Goal: Task Accomplishment & Management: Manage account settings

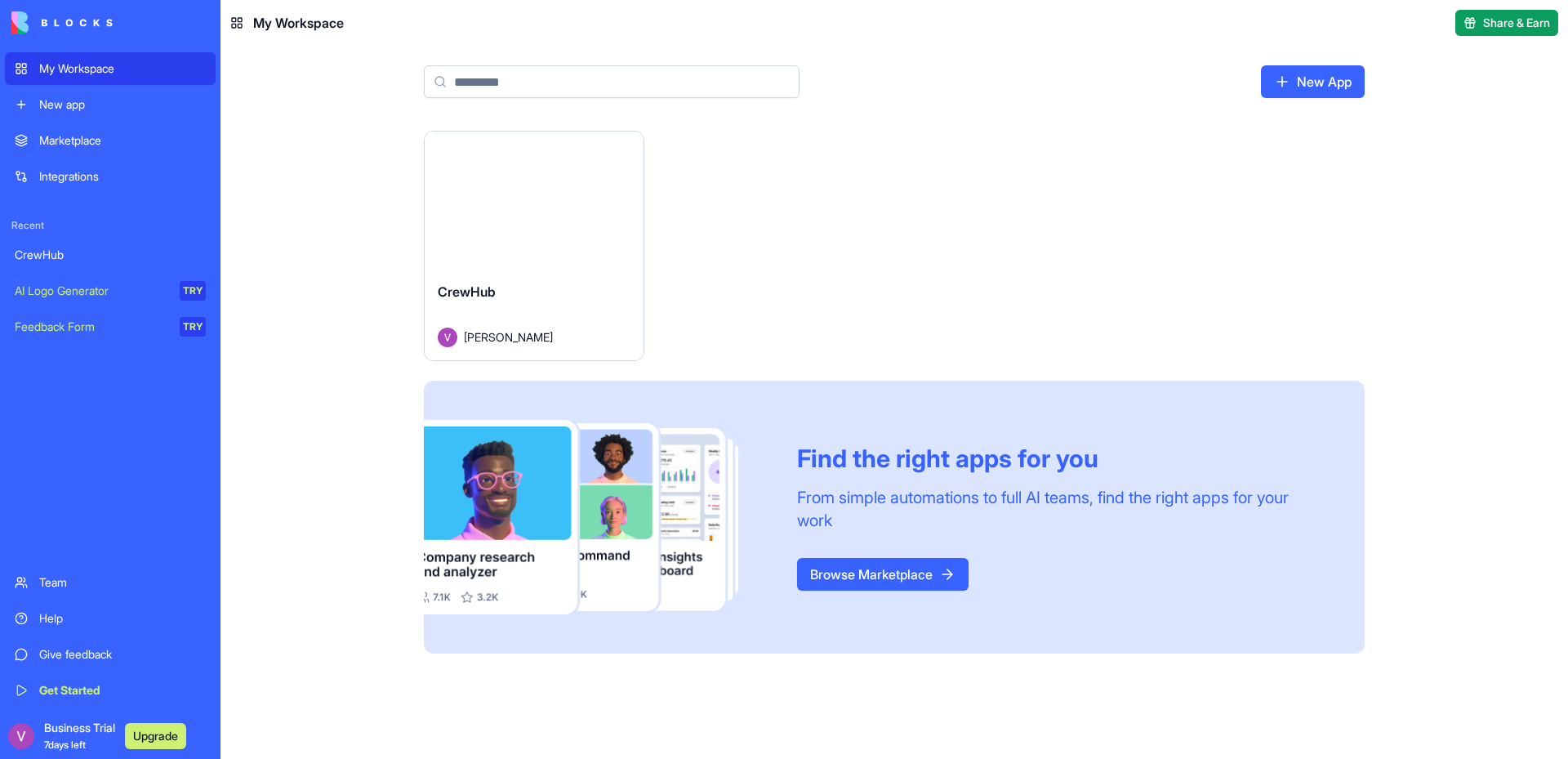
click at [504, 194] on button "Launch" at bounding box center [534, 200] width 122 height 33
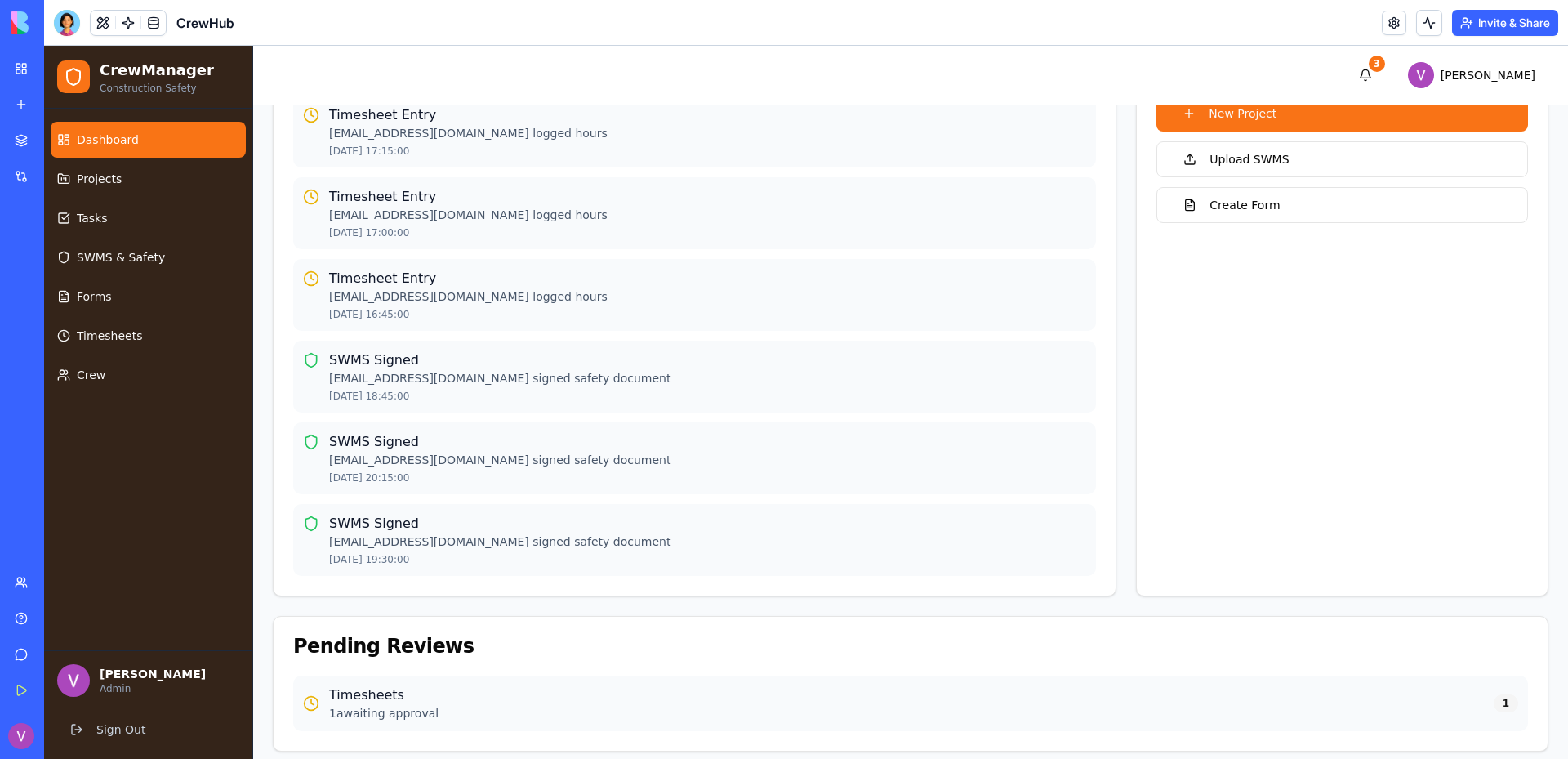
scroll to position [286, 0]
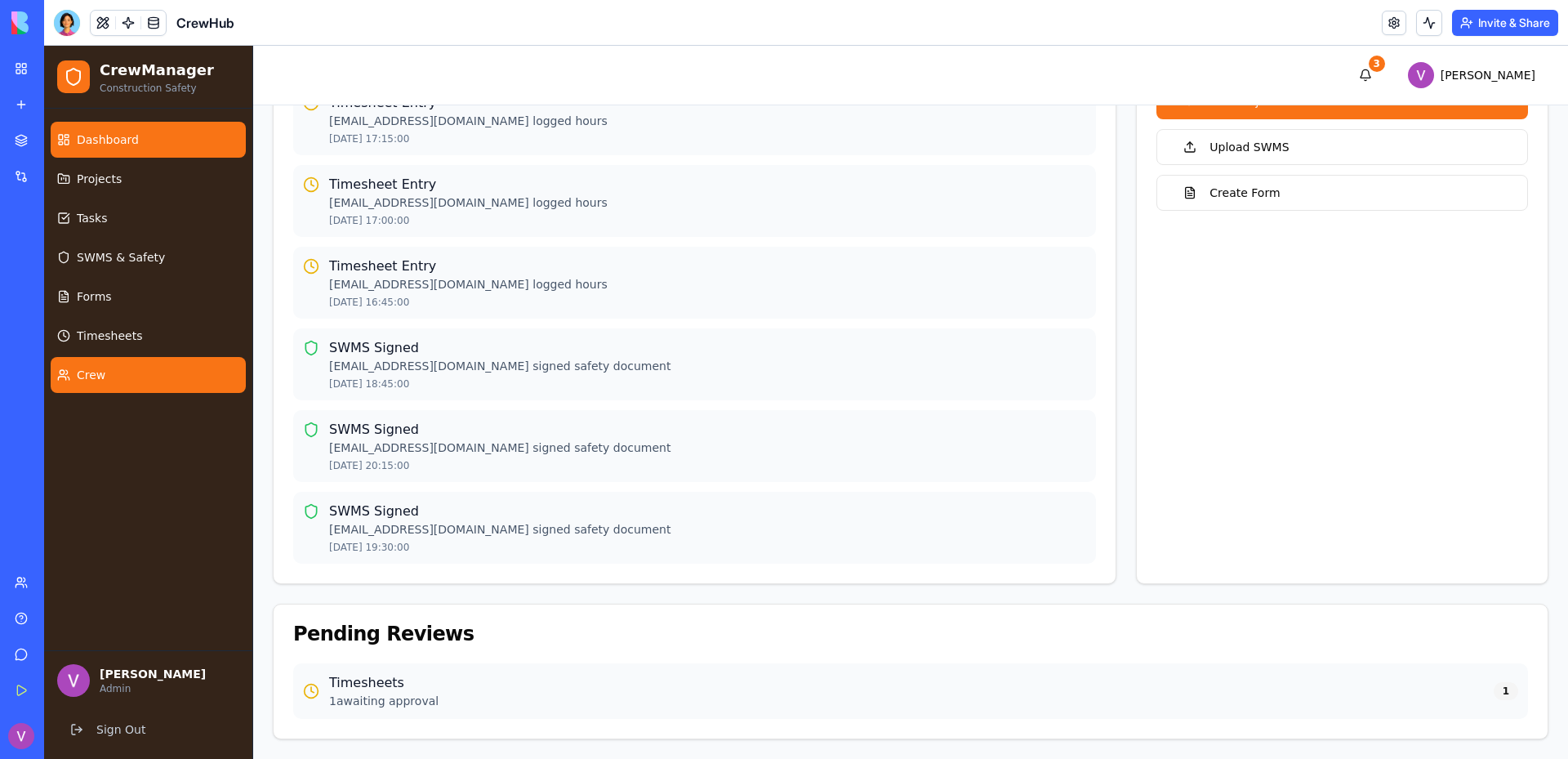
click at [128, 382] on link "Crew" at bounding box center [148, 375] width 195 height 36
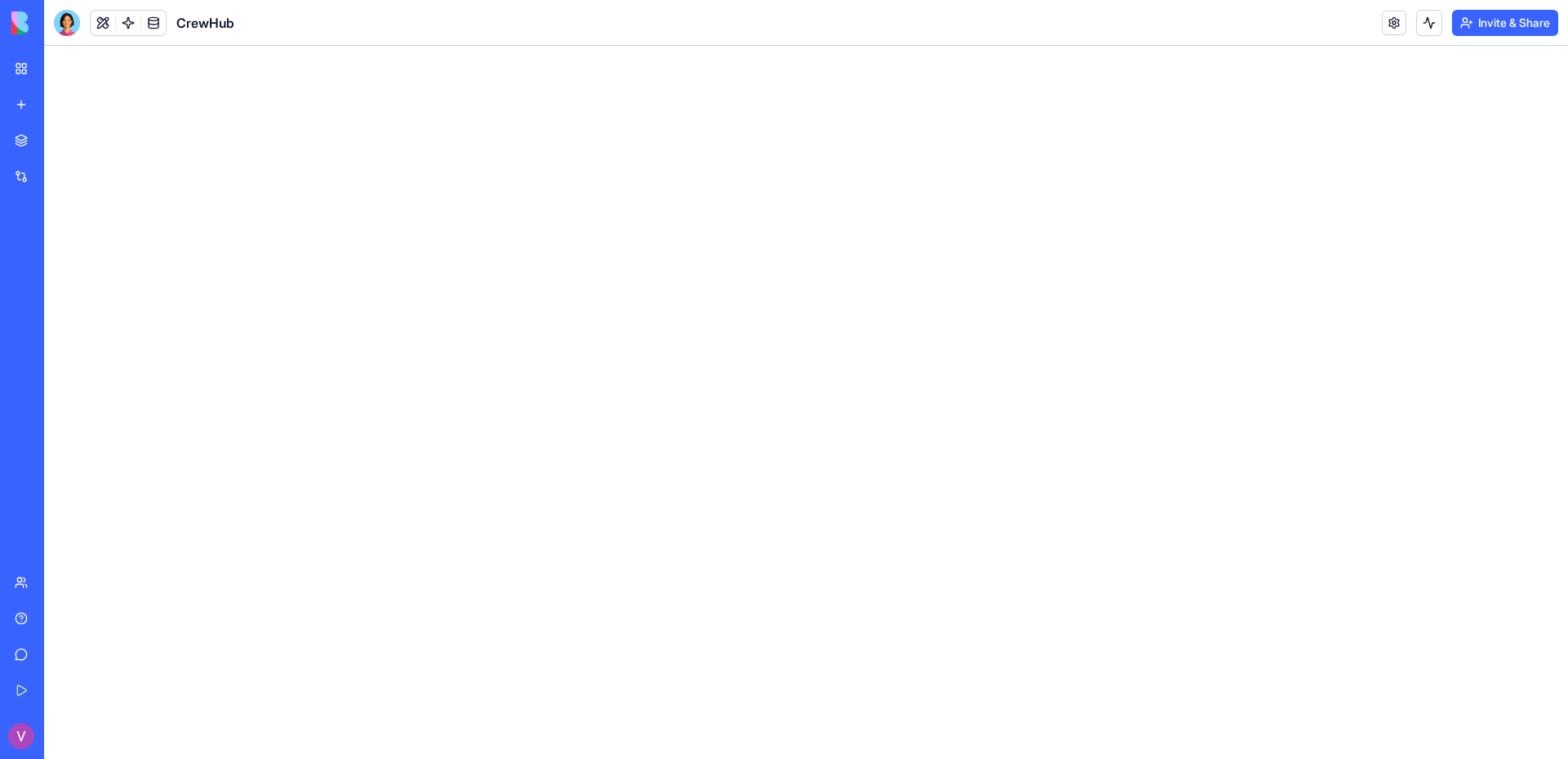
scroll to position [0, 0]
click at [1482, 30] on button "Invite & Share" at bounding box center [1504, 23] width 106 height 26
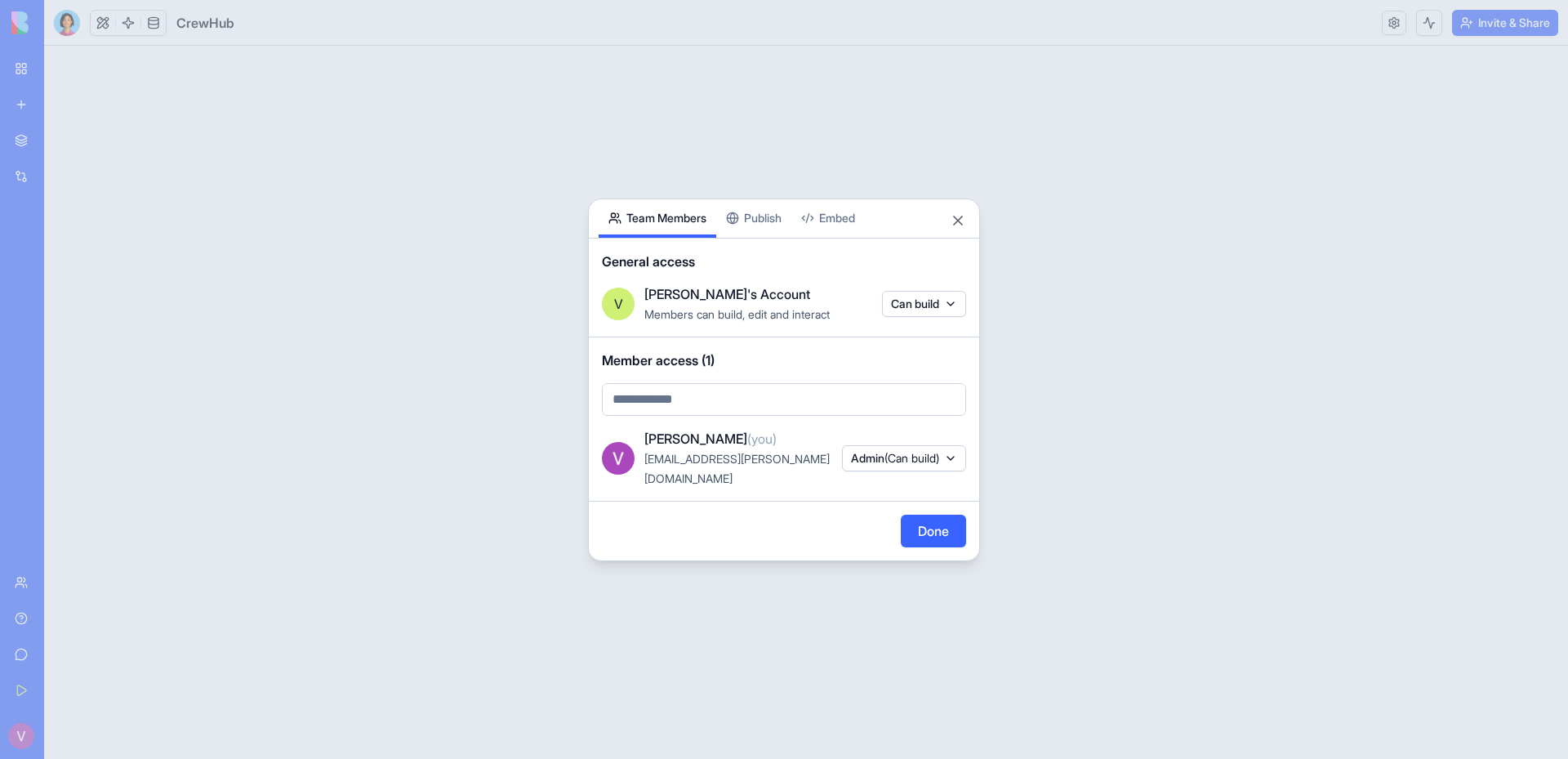
click at [759, 403] on body "My Workspace New app Marketplace Integrations Recent CrewHub AI Logo Generator …" at bounding box center [784, 380] width 1568 height 759
click at [762, 225] on body "My Workspace New app Marketplace Integrations Recent CrewHub AI Logo Generator …" at bounding box center [784, 380] width 1568 height 759
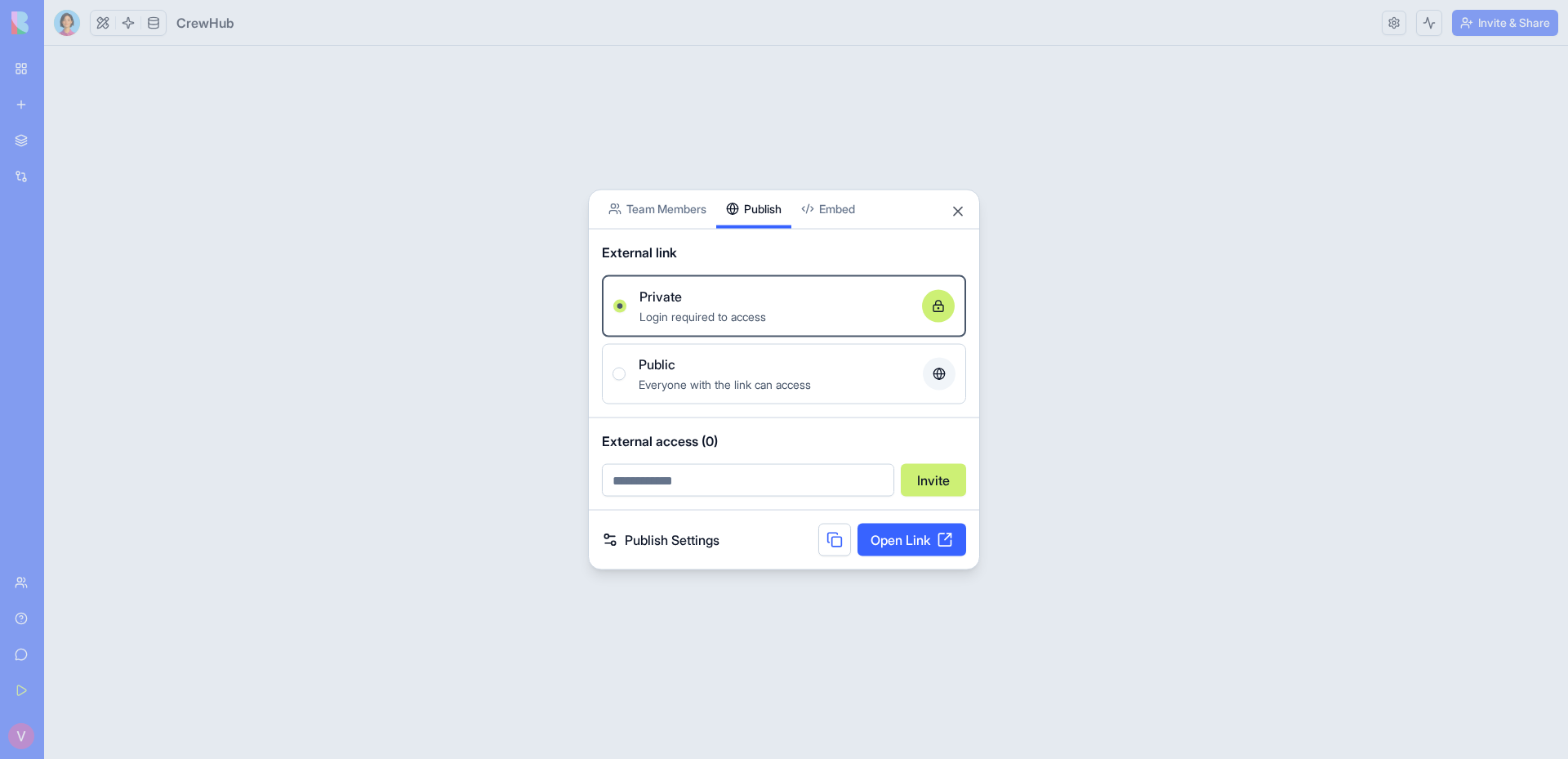
click at [766, 239] on div "Share App Team Members Publish Embed External link Private Login required to ac…" at bounding box center [784, 379] width 392 height 381
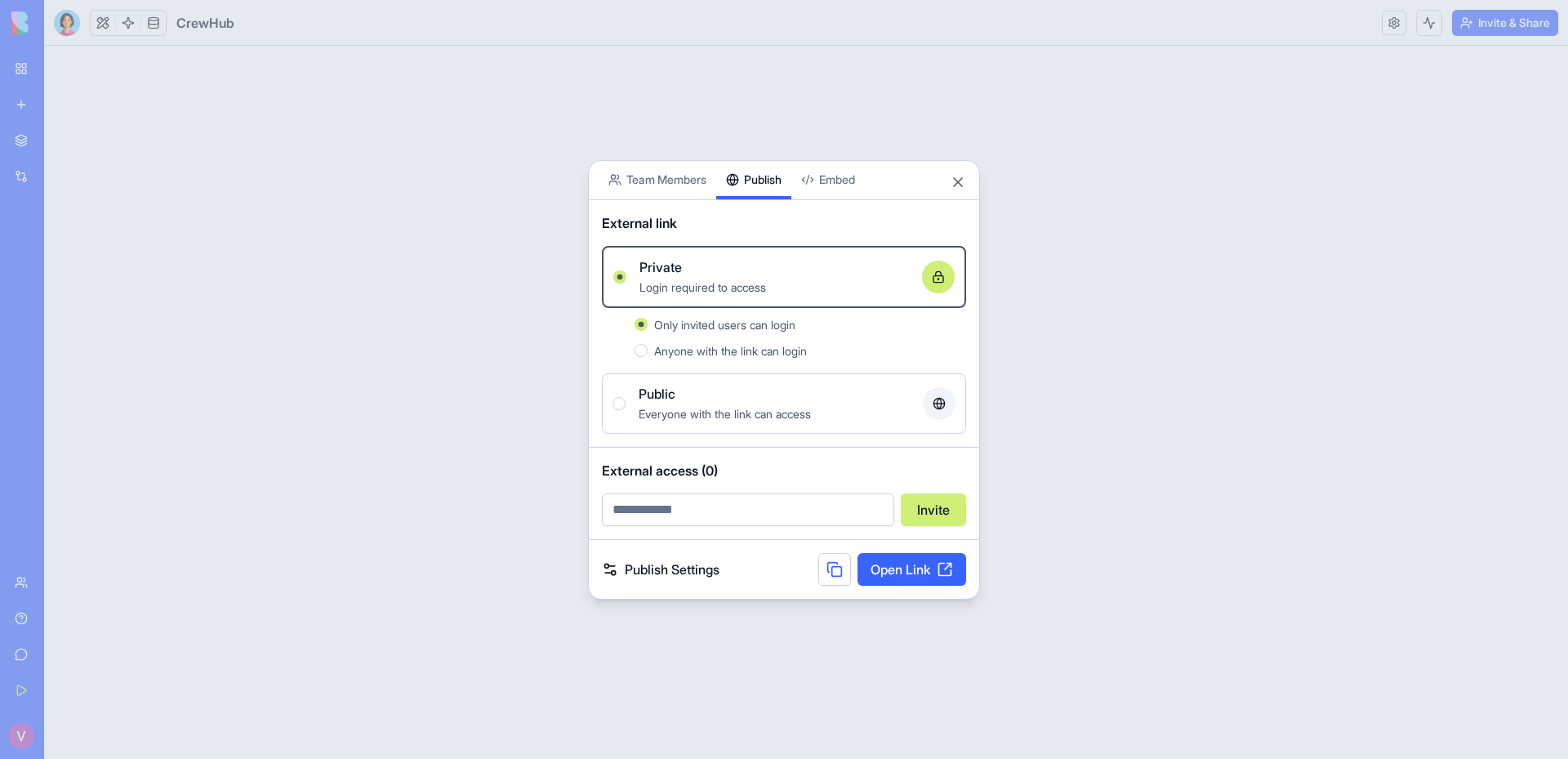
click at [746, 354] on span "Anyone with the link can login" at bounding box center [730, 350] width 152 height 14
click at [648, 354] on button "Anyone with the link can login" at bounding box center [641, 350] width 13 height 13
click at [743, 327] on span "Only invited users can login" at bounding box center [725, 324] width 141 height 14
click at [648, 327] on button "Only invited users can login" at bounding box center [641, 324] width 13 height 13
click at [657, 564] on link "Publish Settings" at bounding box center [660, 569] width 118 height 20
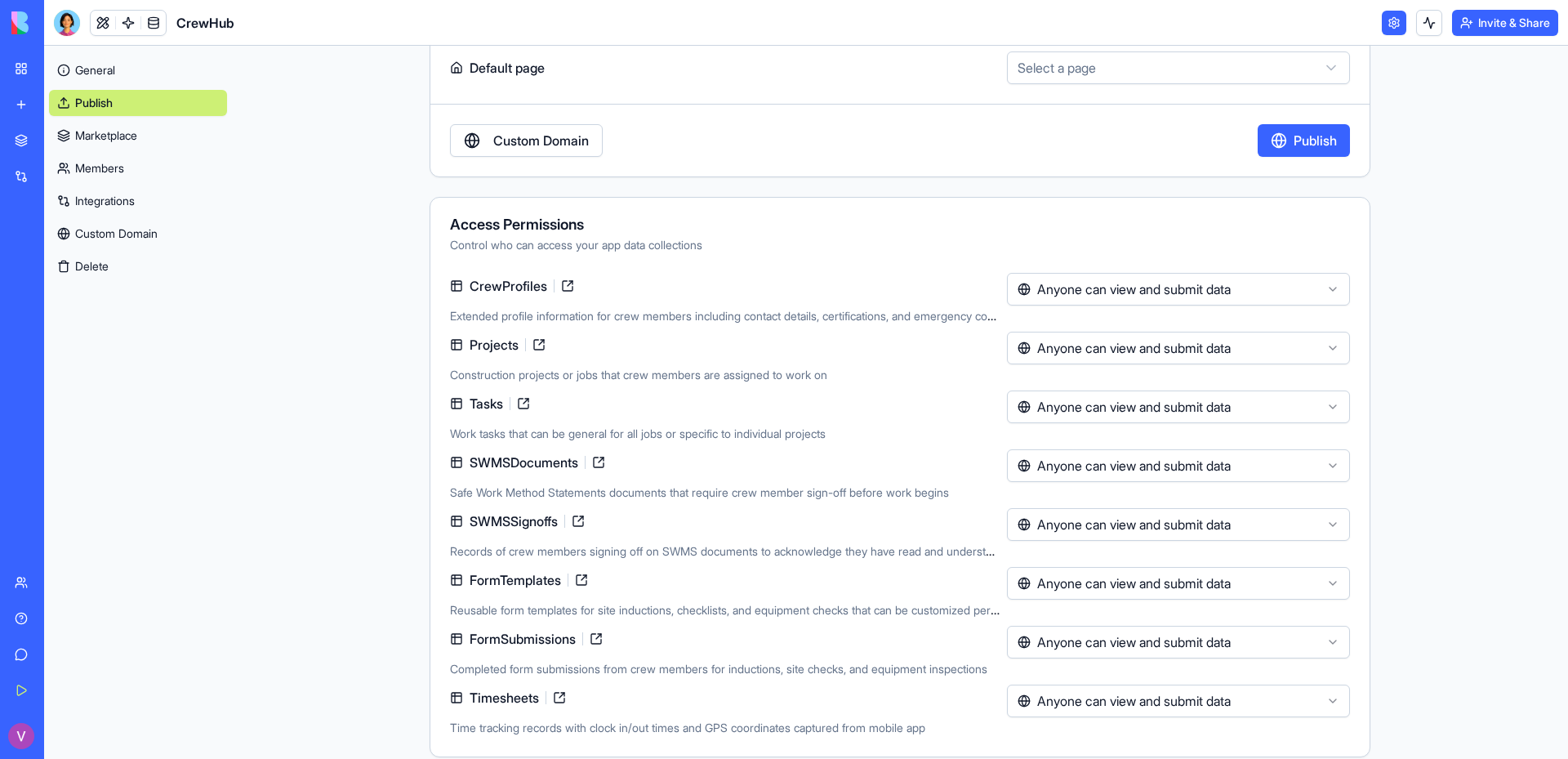
scroll to position [151, 0]
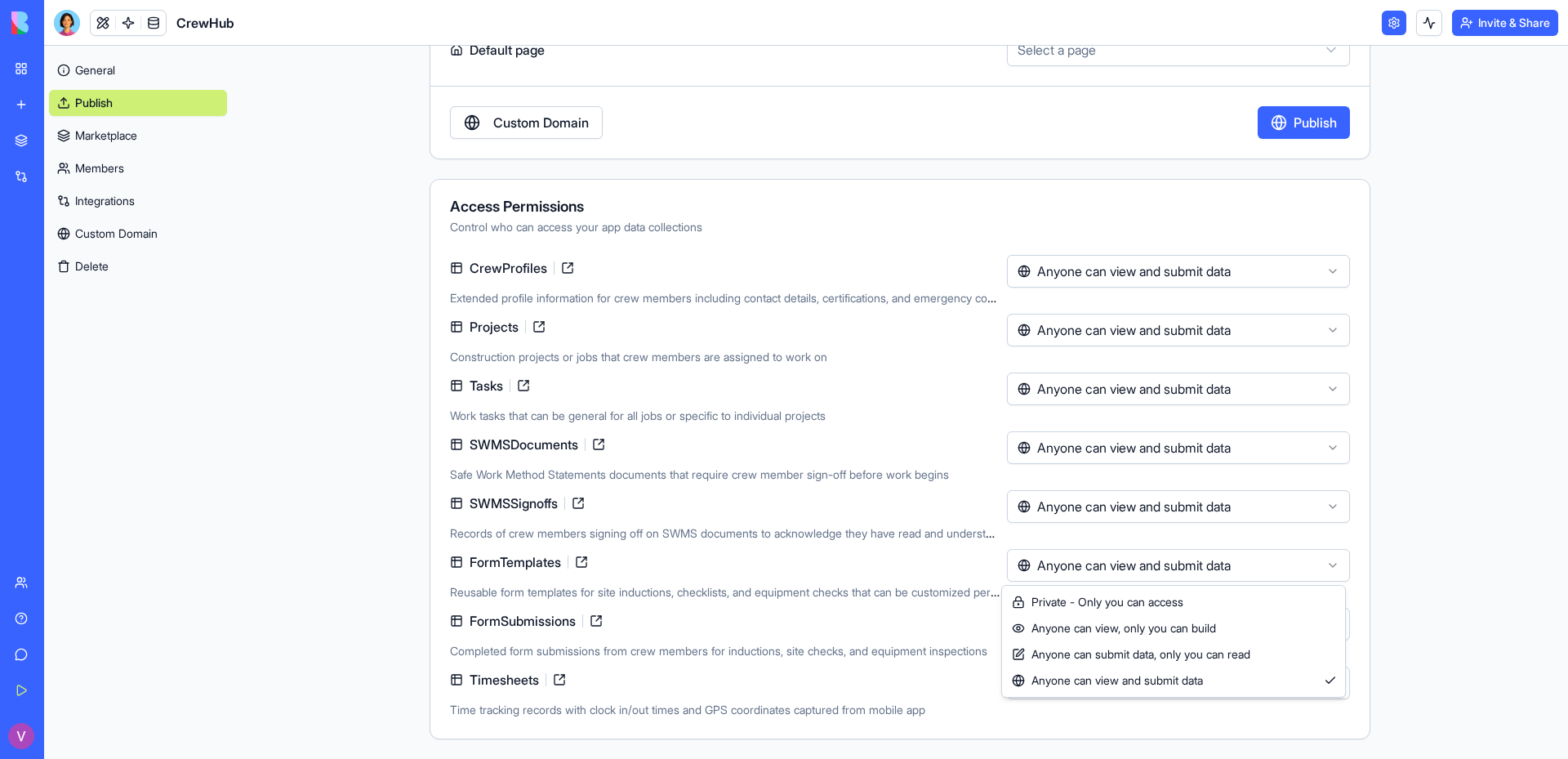
click at [1278, 566] on html "**********" at bounding box center [784, 380] width 1568 height 759
click at [1413, 545] on html "**********" at bounding box center [784, 380] width 1568 height 759
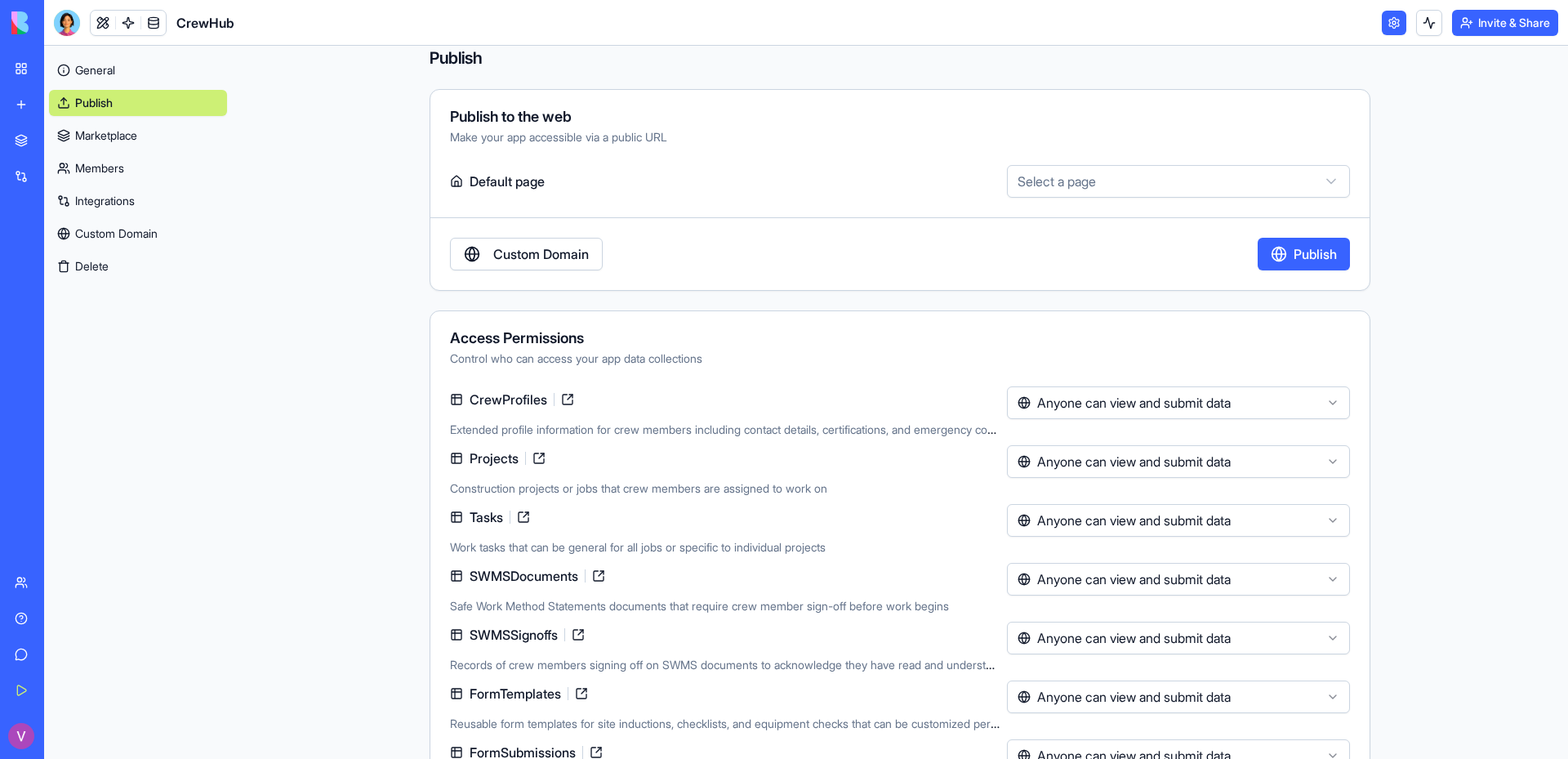
scroll to position [0, 0]
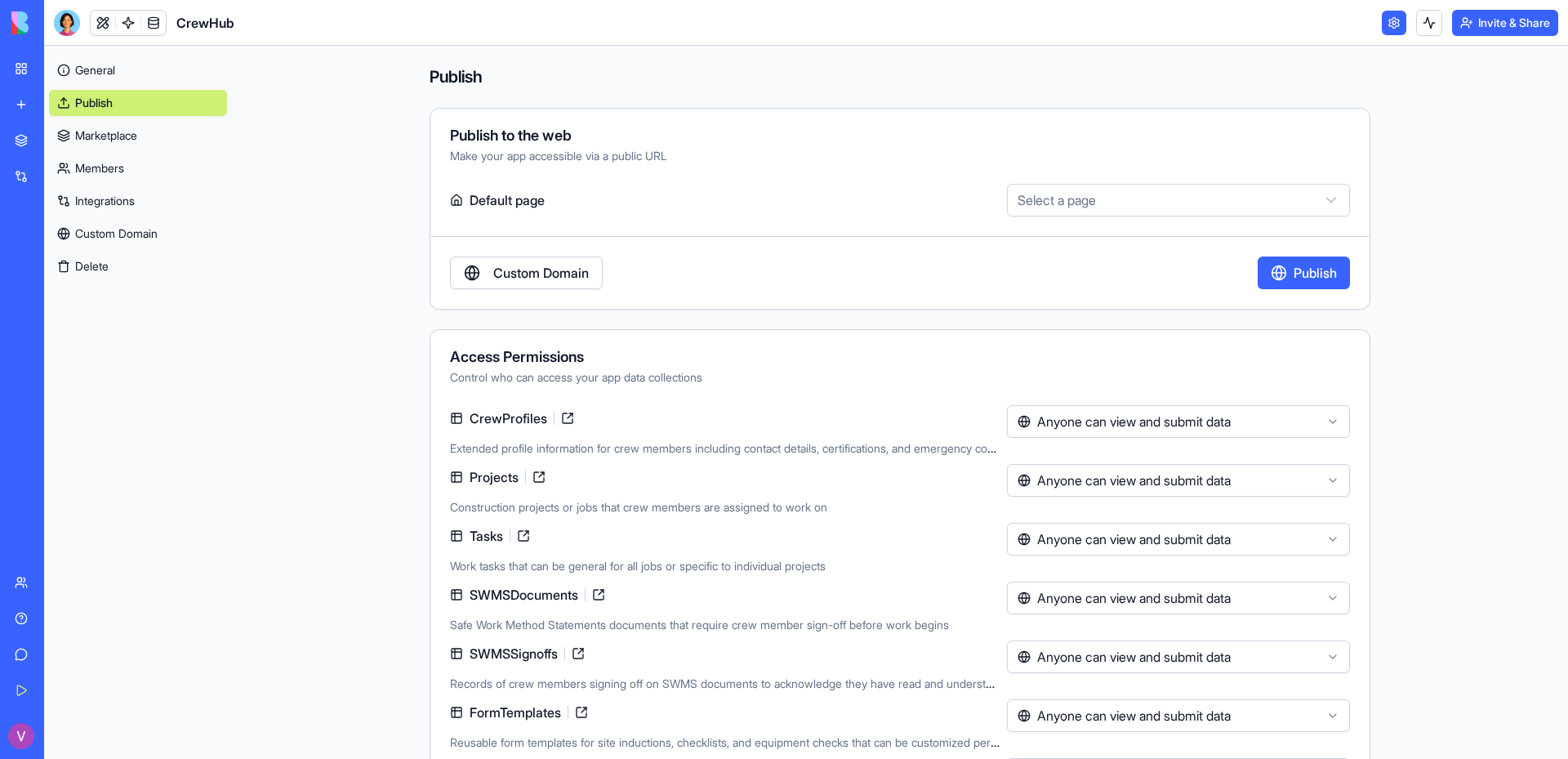
click at [102, 135] on link "Marketplace" at bounding box center [137, 136] width 178 height 26
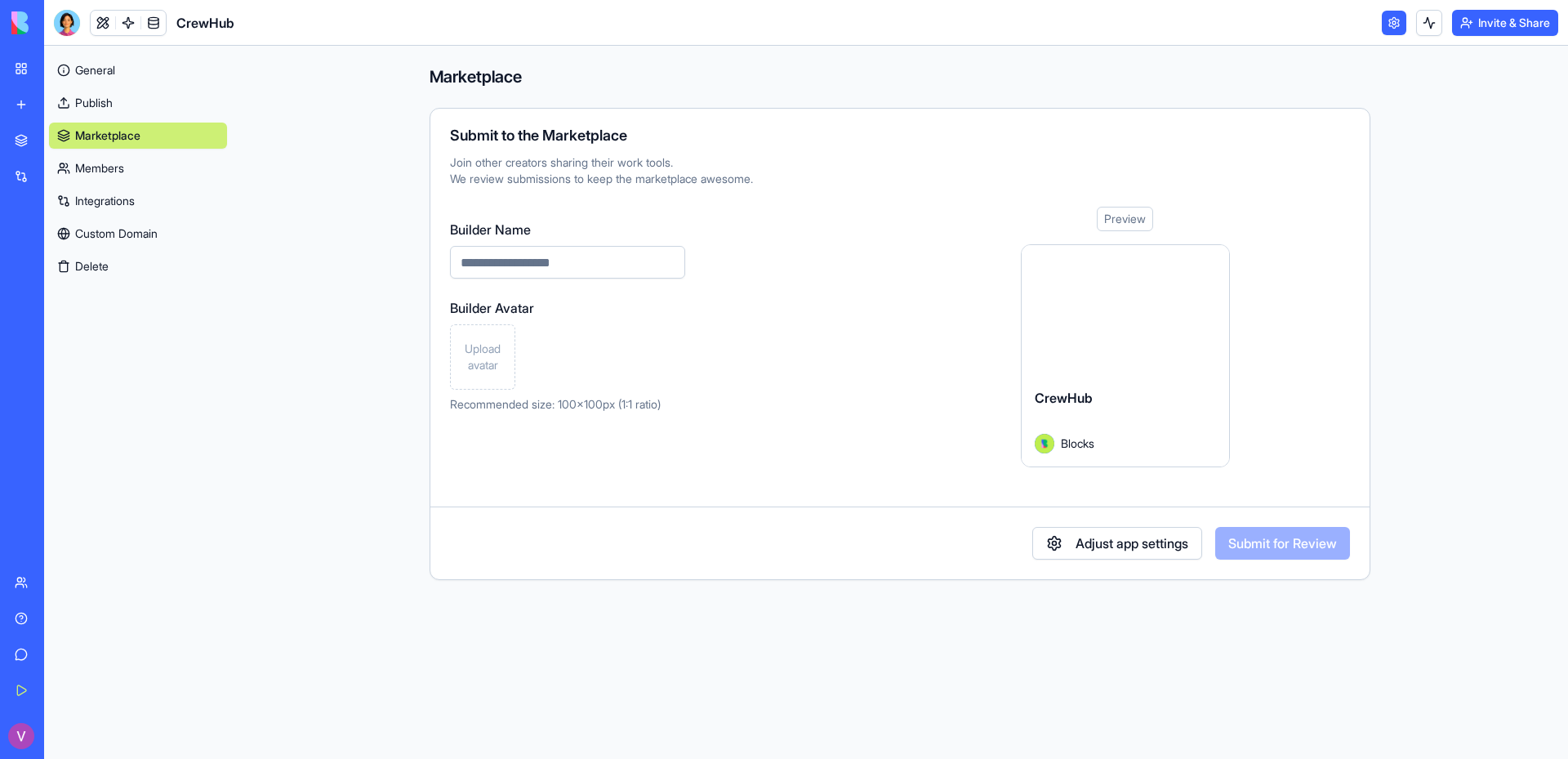
click at [100, 162] on link "Members" at bounding box center [137, 169] width 178 height 26
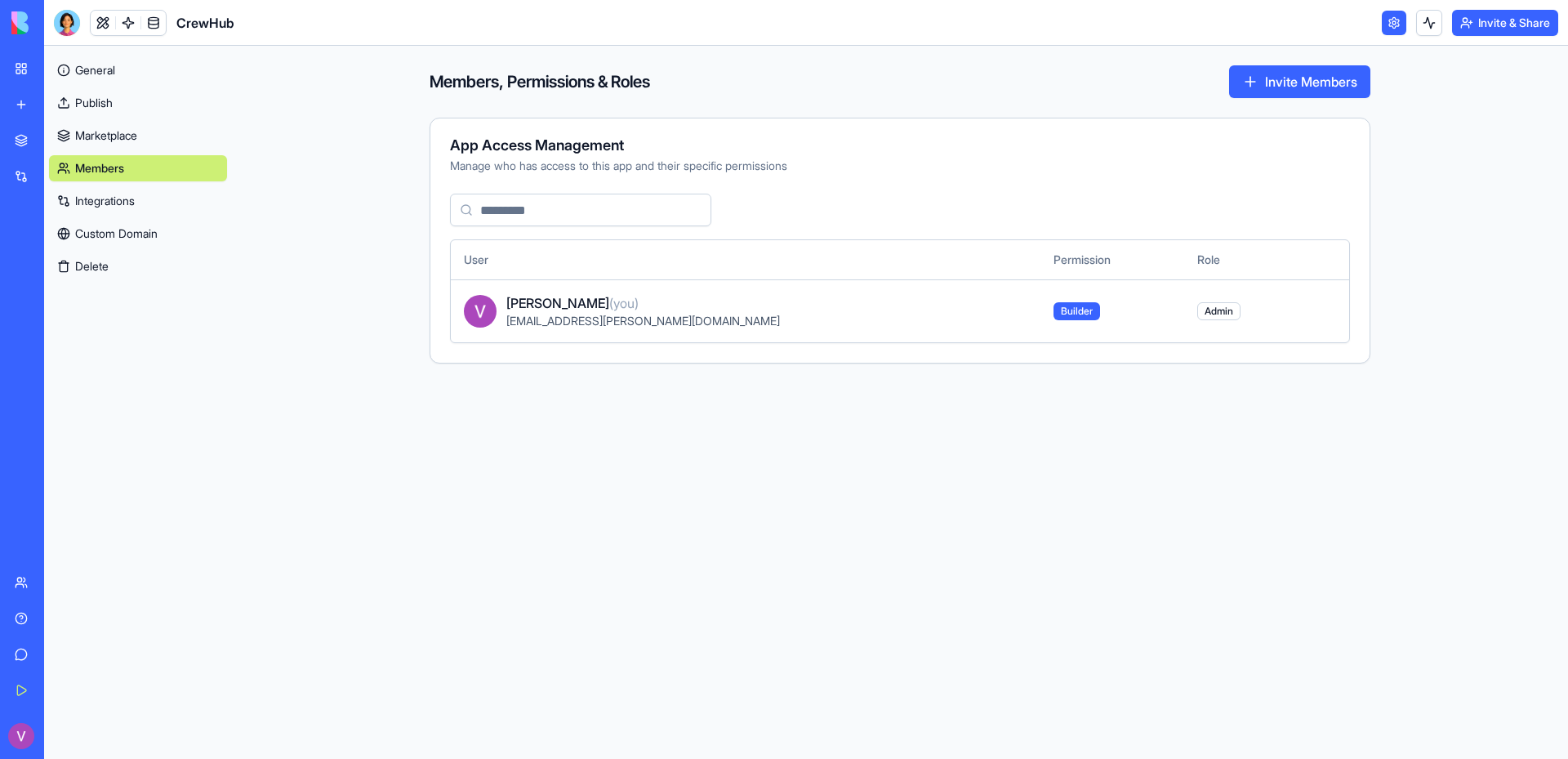
click at [100, 188] on link "Integrations" at bounding box center [137, 202] width 178 height 26
